Goal: Task Accomplishment & Management: Use online tool/utility

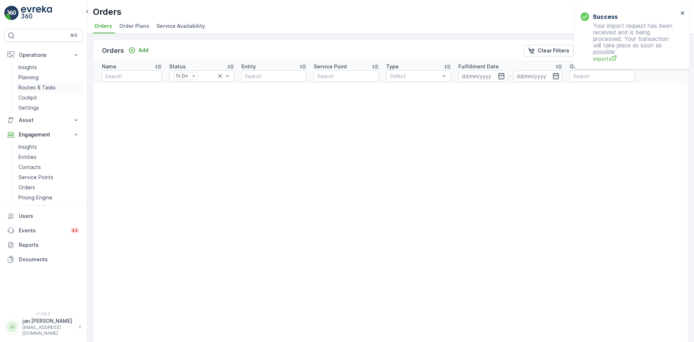
click at [39, 86] on p "Routes & Tasks" at bounding box center [36, 87] width 37 height 7
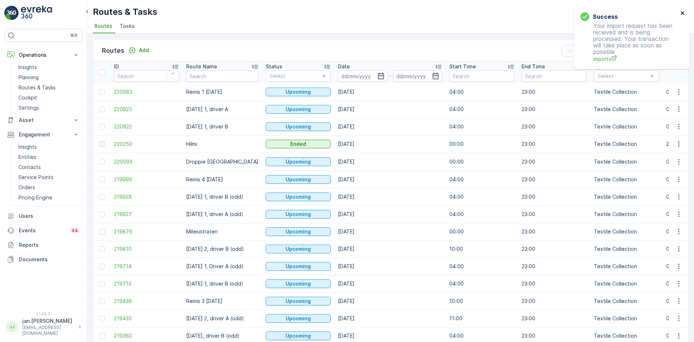
click at [683, 13] on icon "close" at bounding box center [683, 13] width 4 height 4
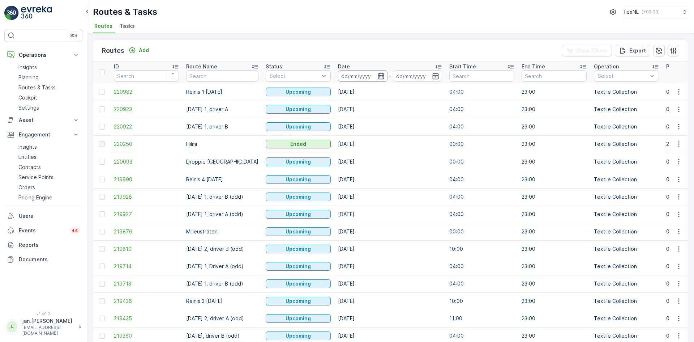
click at [360, 73] on input at bounding box center [363, 76] width 50 height 12
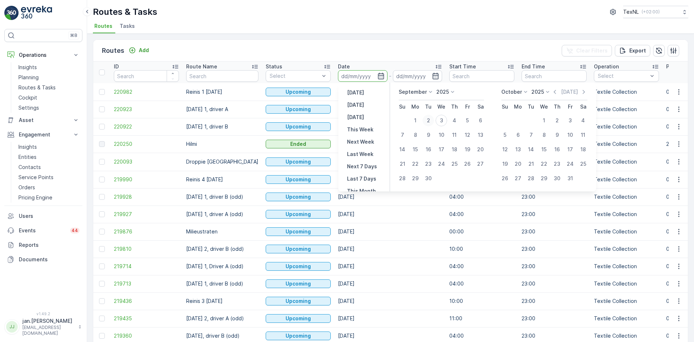
click at [429, 116] on div "2" at bounding box center [429, 121] width 12 height 12
type input "[DATE]"
click at [429, 116] on div "2" at bounding box center [429, 121] width 12 height 12
type input "[DATE]"
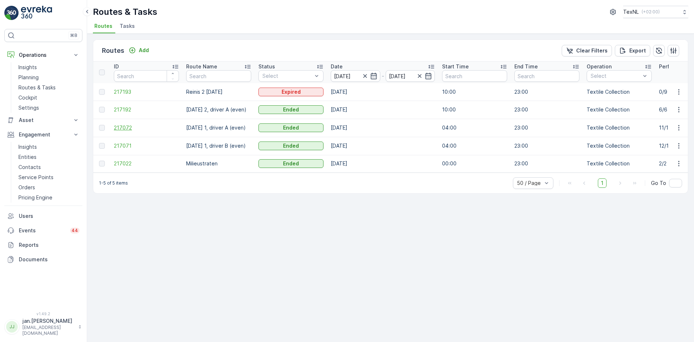
click at [127, 127] on span "217072" at bounding box center [146, 127] width 65 height 7
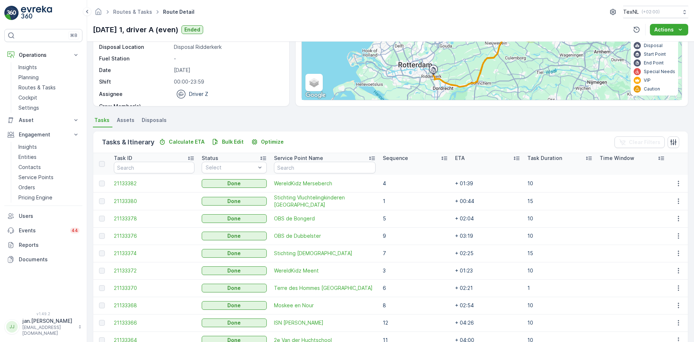
scroll to position [108, 0]
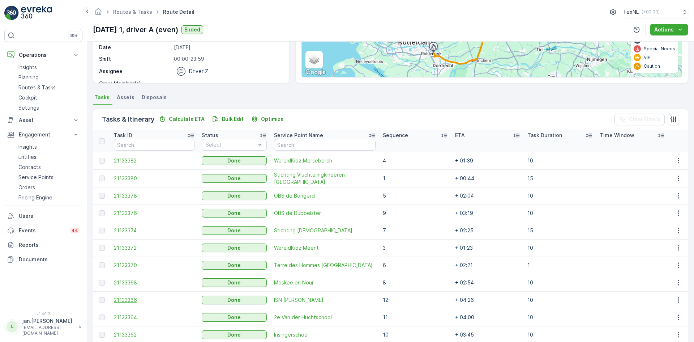
click at [138, 301] on span "21133366" at bounding box center [154, 299] width 81 height 7
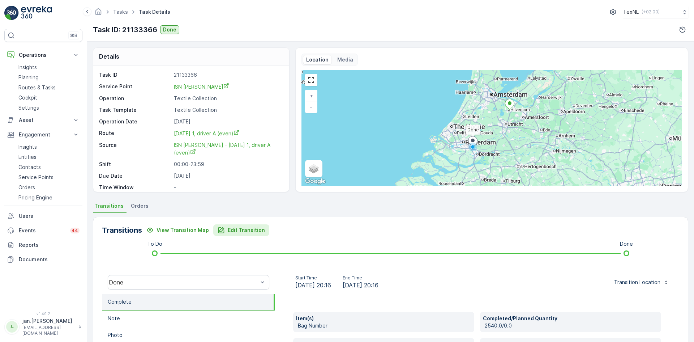
click at [250, 230] on p "Edit Transition" at bounding box center [246, 229] width 37 height 7
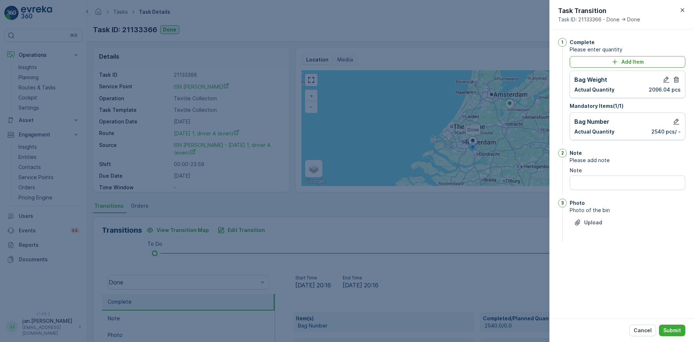
drag, startPoint x: 637, startPoint y: 329, endPoint x: 619, endPoint y: 317, distance: 21.3
click at [634, 328] on button "Cancel" at bounding box center [642, 330] width 27 height 12
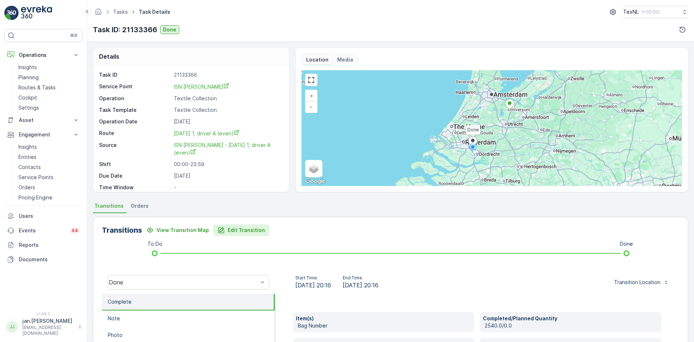
click at [243, 232] on p "Edit Transition" at bounding box center [246, 229] width 37 height 7
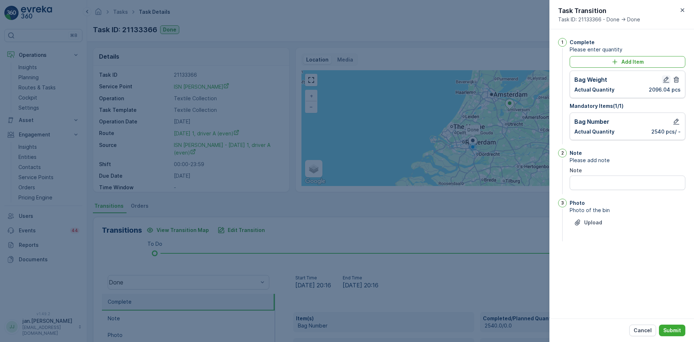
click at [666, 80] on icon "button" at bounding box center [666, 79] width 7 height 7
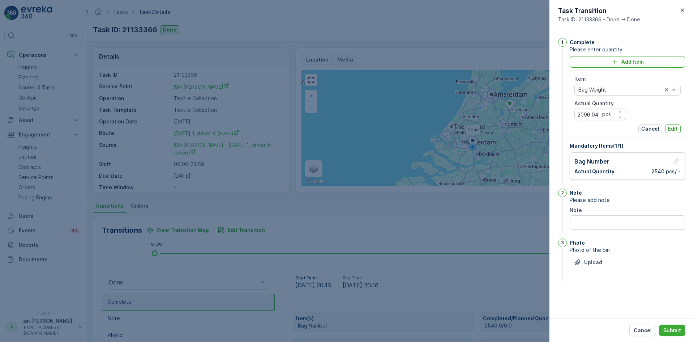
click at [657, 129] on p "Cancel" at bounding box center [650, 128] width 18 height 7
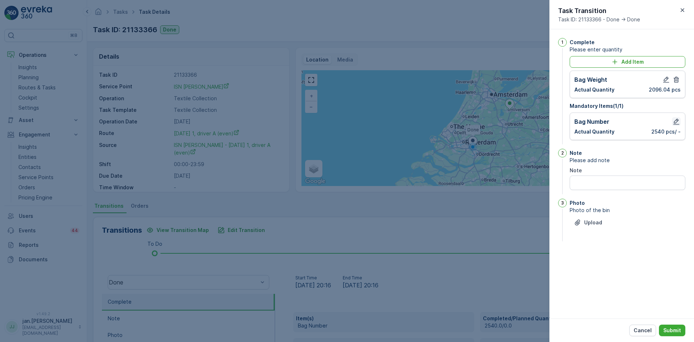
click at [676, 120] on icon "button" at bounding box center [677, 122] width 6 height 6
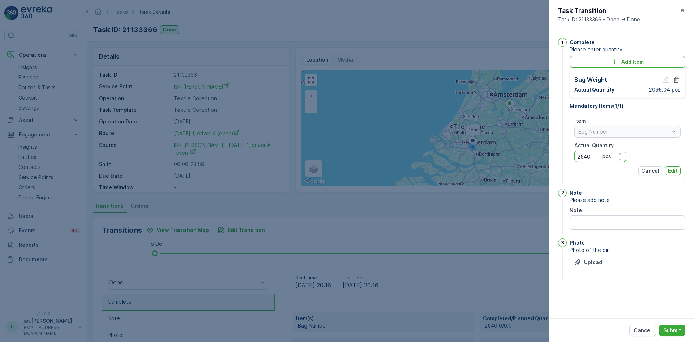
drag, startPoint x: 592, startPoint y: 156, endPoint x: 454, endPoint y: 188, distance: 141.7
click at [454, 188] on div "Tasks Task Details TexNL ( +02:00 ) Task ID: 21133366 Done Details Task ID 2113…" at bounding box center [390, 171] width 607 height 342
type Quantity "31"
click at [677, 170] on p "Edit" at bounding box center [673, 170] width 10 height 7
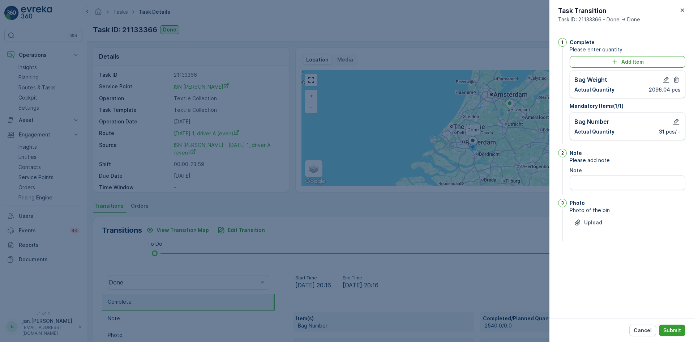
click at [674, 335] on button "Submit" at bounding box center [672, 330] width 26 height 12
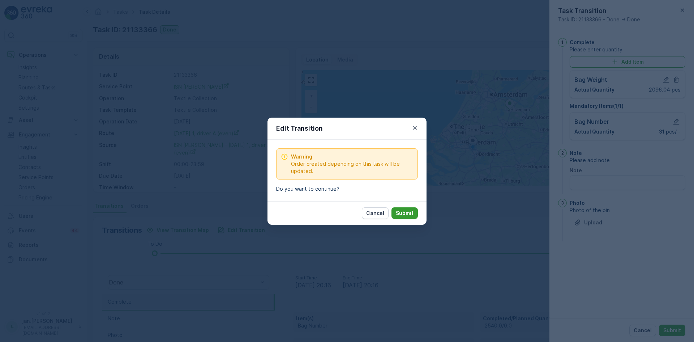
click at [402, 212] on p "Submit" at bounding box center [405, 212] width 18 height 7
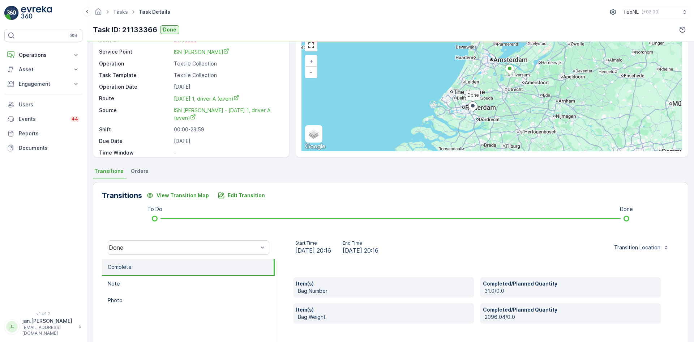
scroll to position [114, 0]
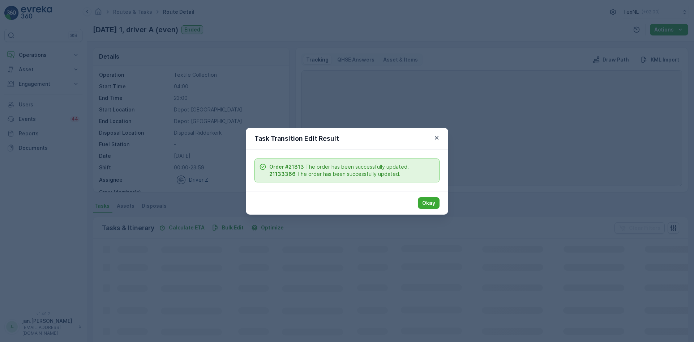
click at [431, 205] on p "Okay" at bounding box center [428, 202] width 13 height 7
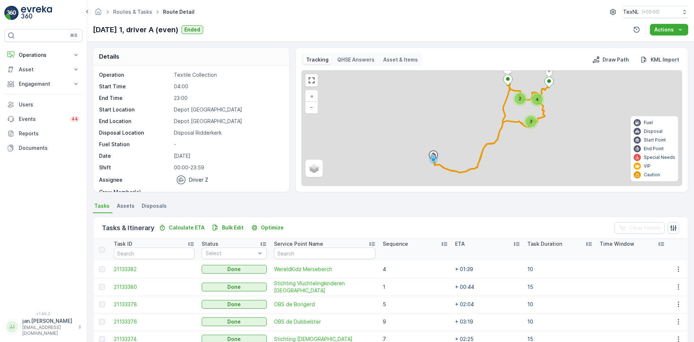
scroll to position [140, 0]
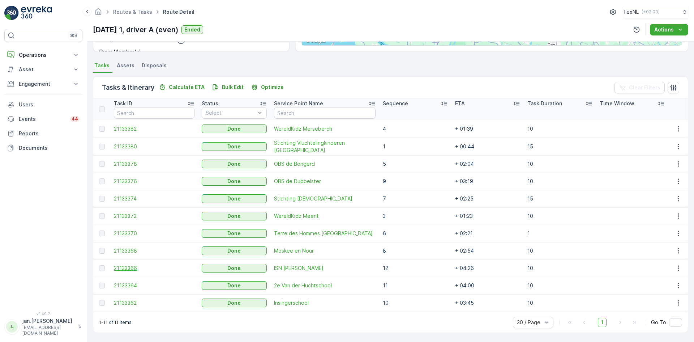
click at [120, 268] on span "21133366" at bounding box center [154, 267] width 81 height 7
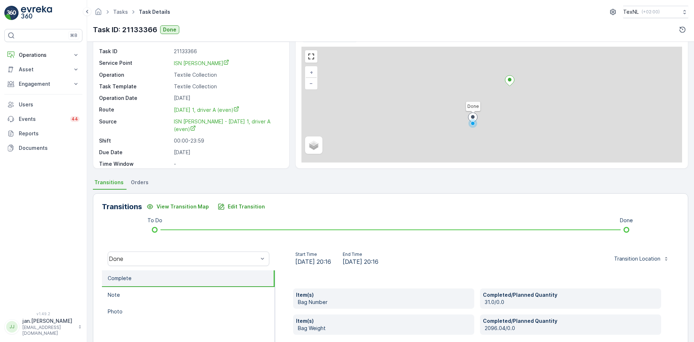
scroll to position [36, 0]
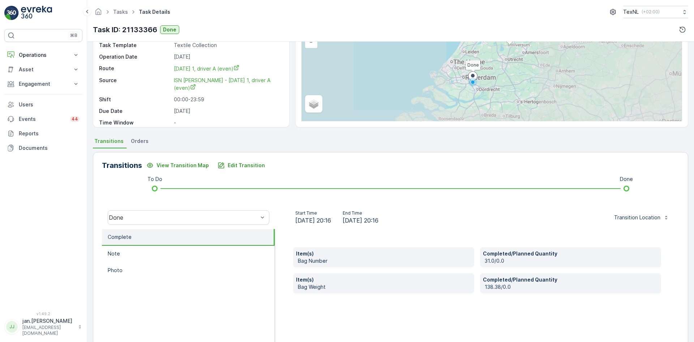
scroll to position [72, 0]
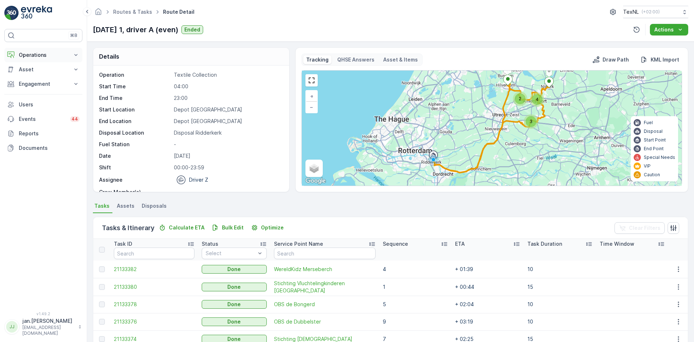
click at [42, 56] on p "Operations" at bounding box center [43, 54] width 49 height 7
click at [32, 77] on p "Planning" at bounding box center [28, 77] width 20 height 7
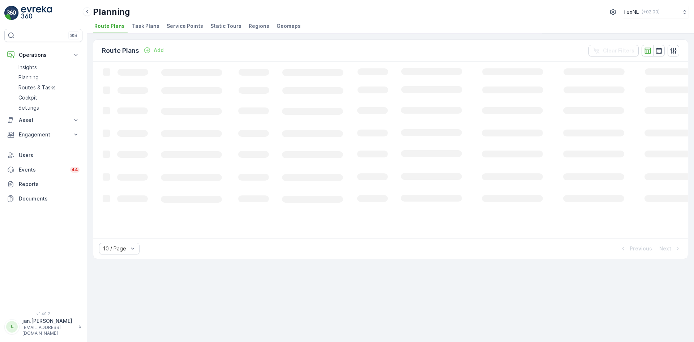
click at [179, 28] on span "Service Points" at bounding box center [185, 25] width 37 height 7
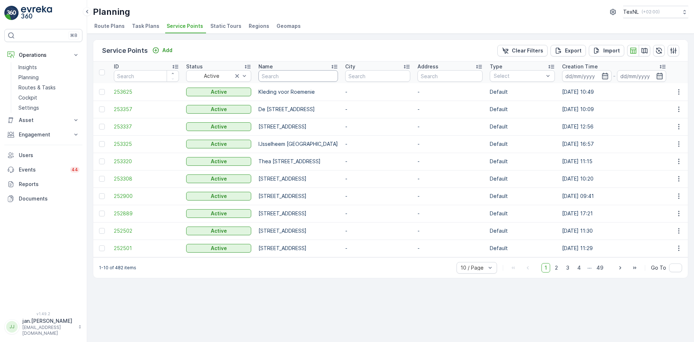
click at [295, 76] on input "text" at bounding box center [299, 76] width 80 height 12
type input "herwe"
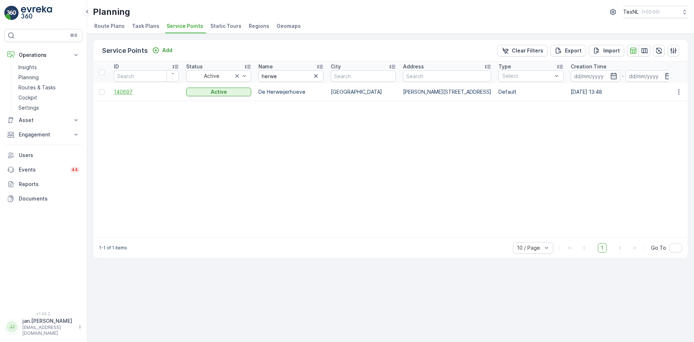
click at [120, 90] on span "140697" at bounding box center [146, 91] width 65 height 7
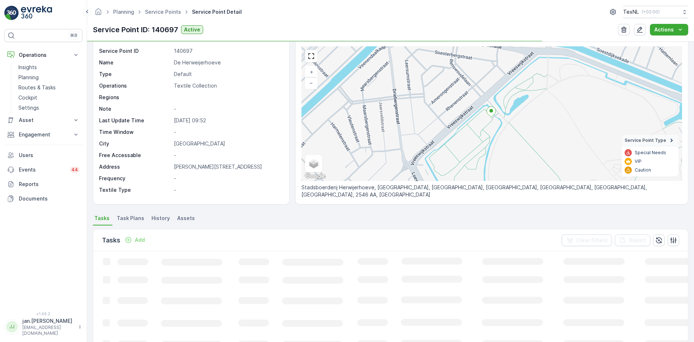
scroll to position [36, 0]
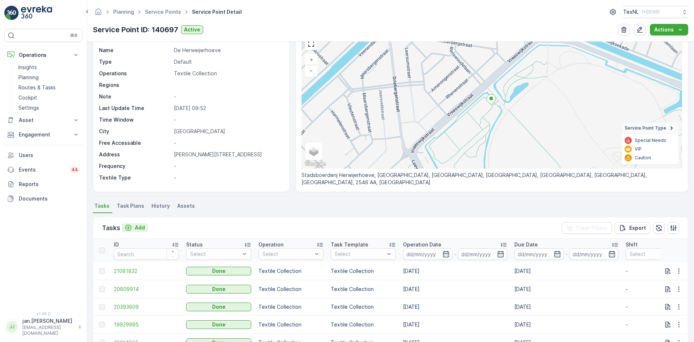
click at [138, 227] on p "Add" at bounding box center [140, 227] width 10 height 7
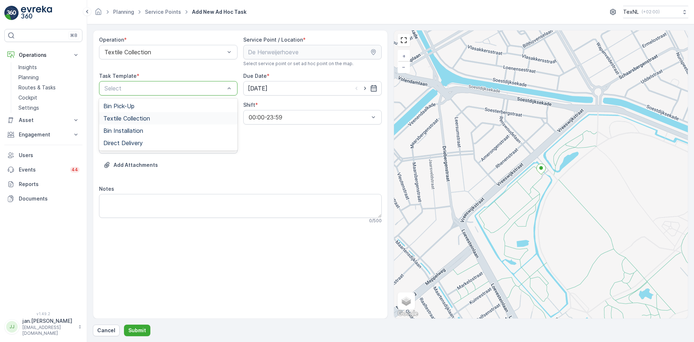
click at [148, 121] on span "Textile Collection" at bounding box center [126, 118] width 47 height 7
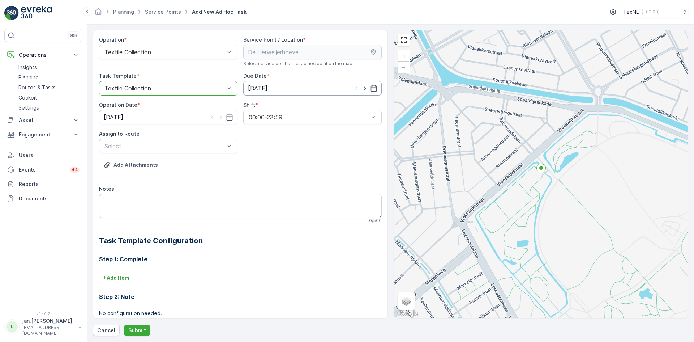
click at [308, 89] on input "[DATE]" at bounding box center [312, 88] width 138 height 14
click at [306, 134] on div "4" at bounding box center [307, 134] width 12 height 12
type input "[DATE]"
click at [153, 118] on input "[DATE]" at bounding box center [168, 117] width 138 height 14
click at [166, 160] on div "4" at bounding box center [164, 163] width 12 height 12
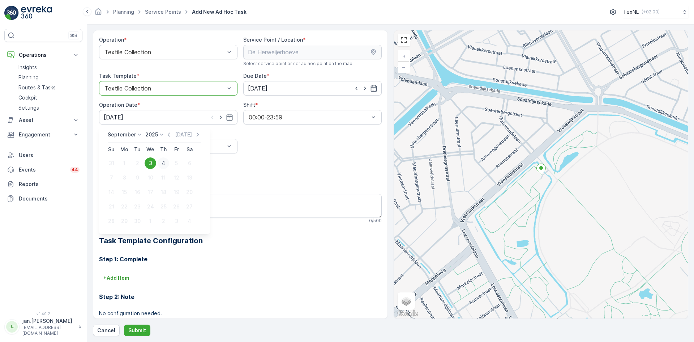
type input "[DATE]"
click at [175, 151] on div "Select" at bounding box center [168, 146] width 138 height 14
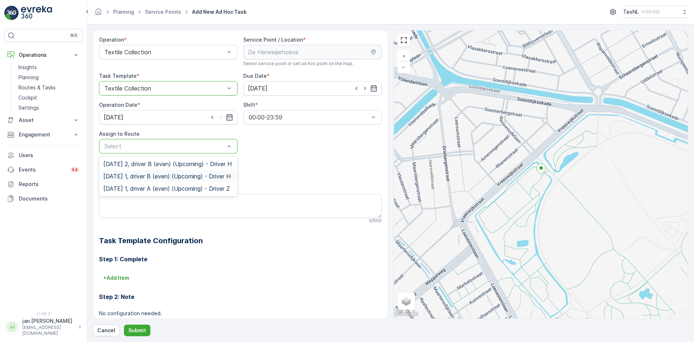
click at [161, 179] on span "Thursday 1, driver B (even) (Upcoming) - Driver H" at bounding box center [166, 176] width 127 height 7
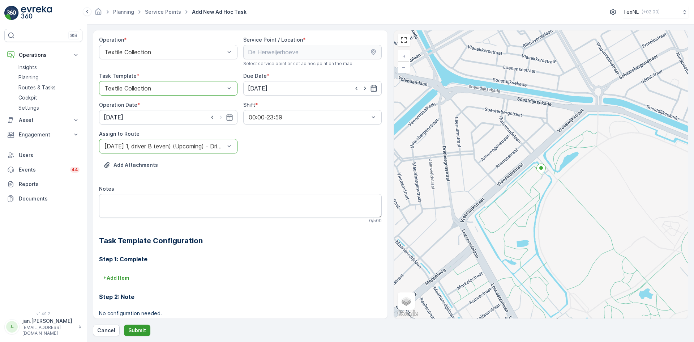
click at [142, 330] on p "Submit" at bounding box center [137, 329] width 18 height 7
